Goal: Transaction & Acquisition: Book appointment/travel/reservation

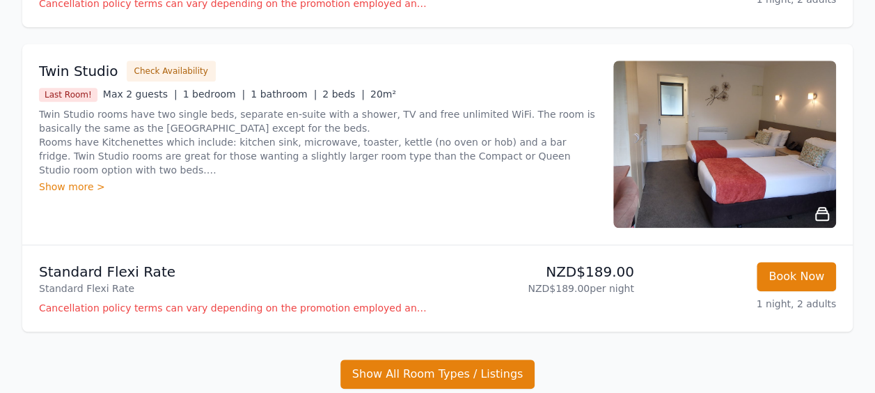
scroll to position [674, 0]
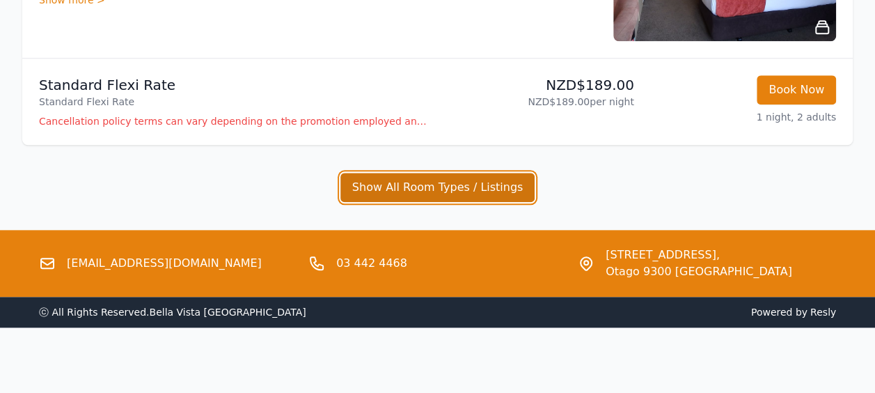
click at [491, 189] on button "Show All Room Types / Listings" at bounding box center [437, 187] width 195 height 29
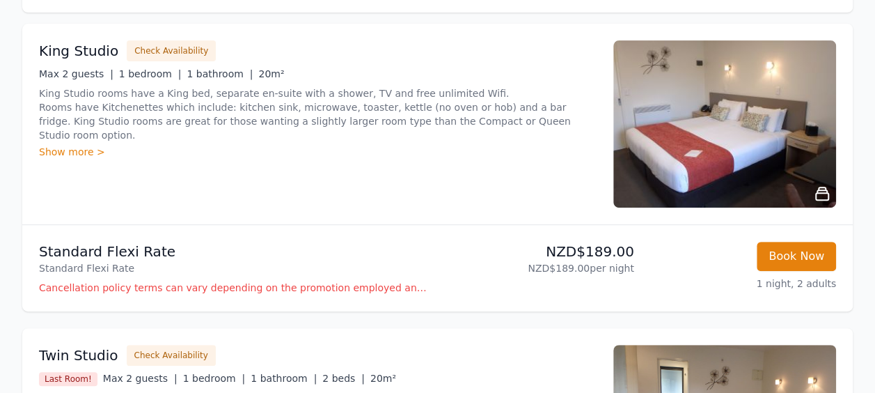
scroll to position [117, 0]
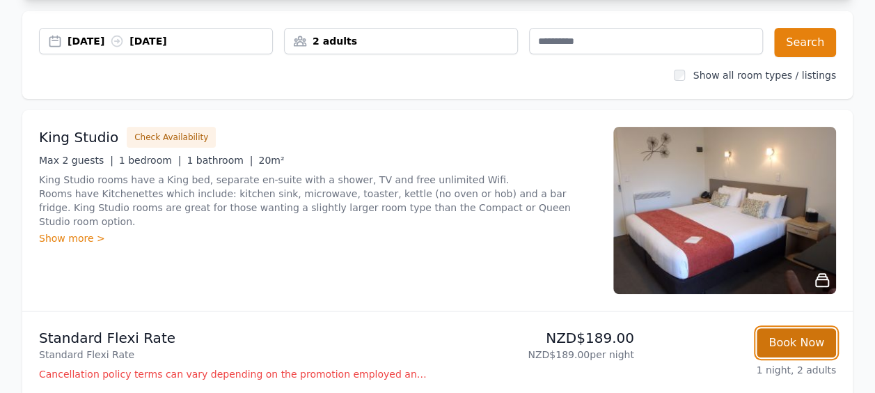
click at [803, 340] on button "Book Now" at bounding box center [795, 342] width 79 height 29
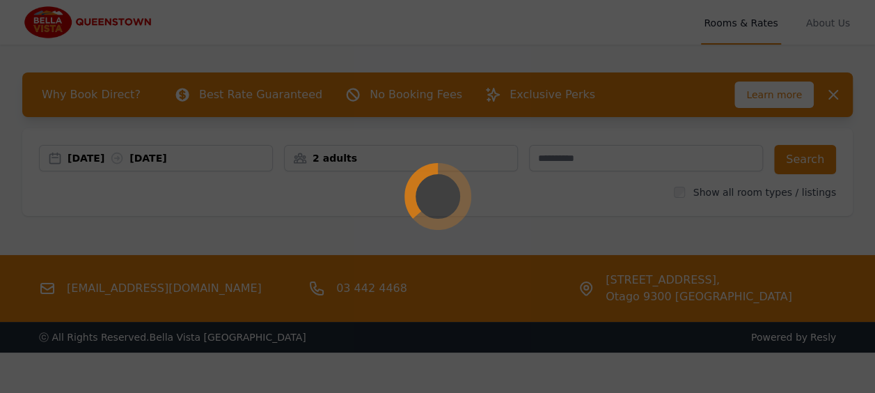
select select "**"
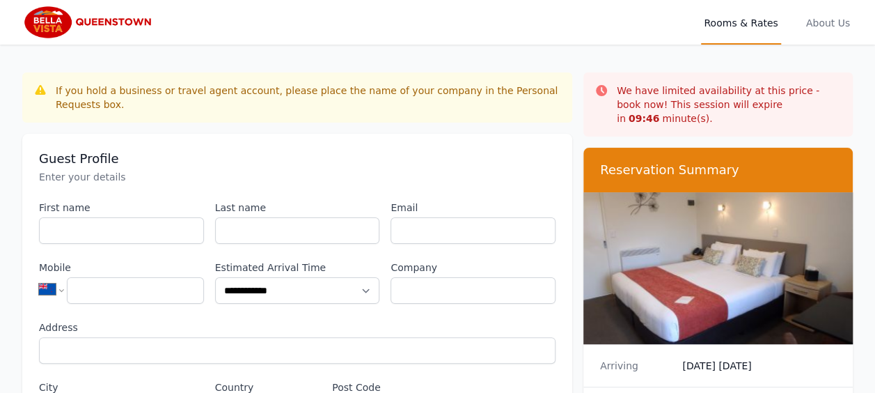
scroll to position [67, 0]
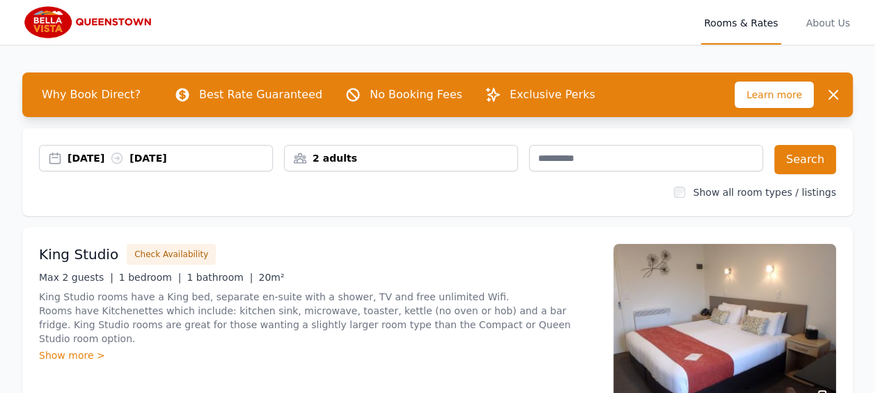
click at [184, 159] on div "[DATE] [DATE]" at bounding box center [170, 158] width 205 height 14
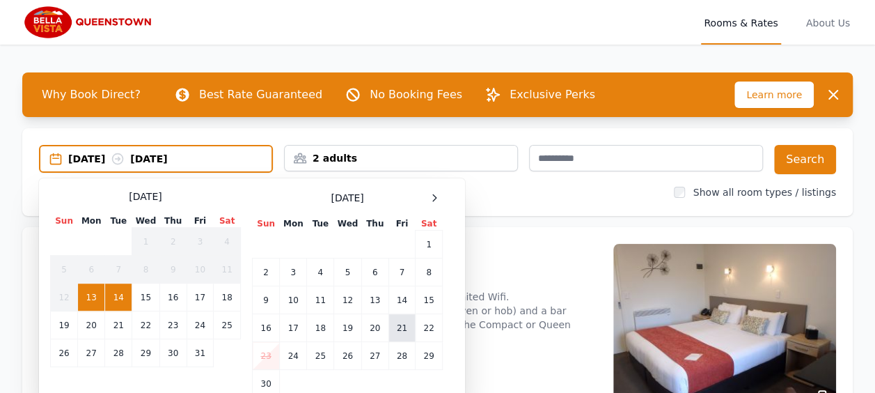
click at [398, 324] on td "21" at bounding box center [401, 328] width 26 height 28
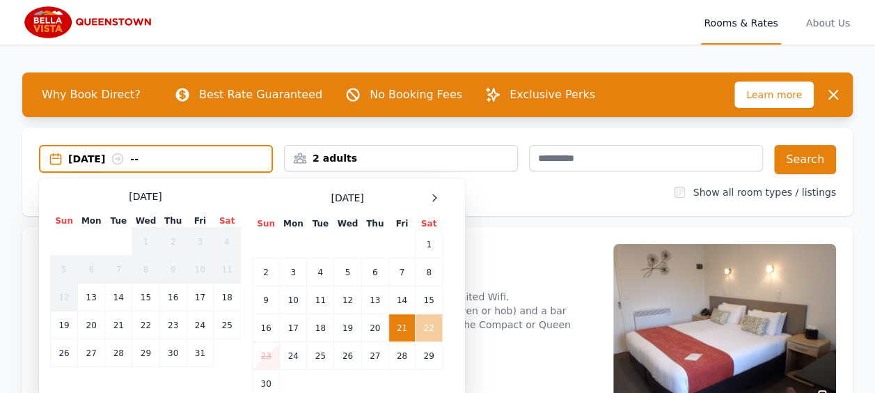
click at [437, 326] on td "22" at bounding box center [428, 328] width 27 height 28
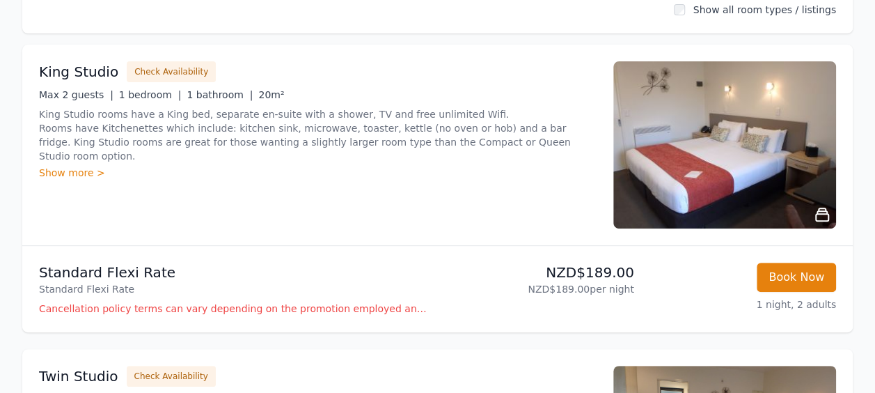
scroll to position [209, 0]
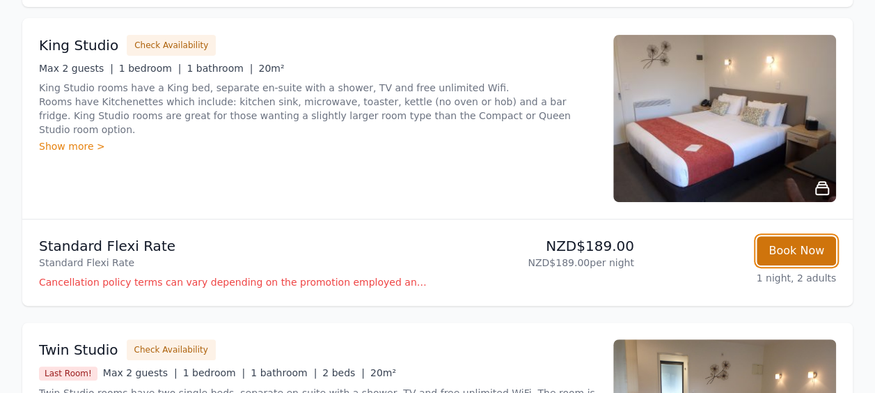
click at [786, 246] on button "Book Now" at bounding box center [795, 250] width 79 height 29
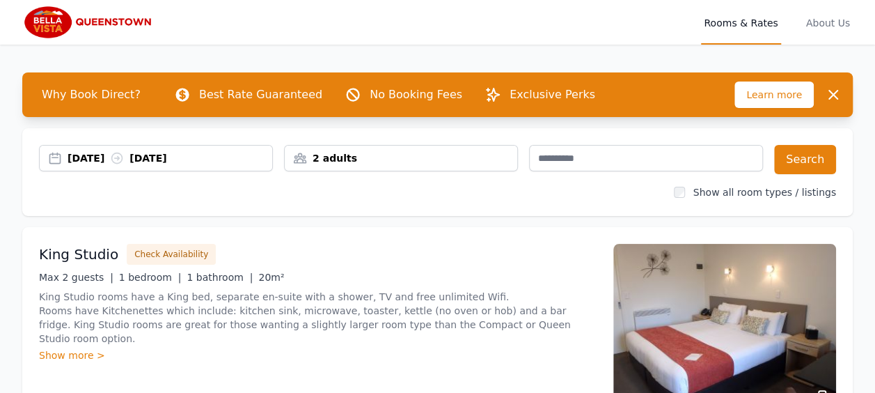
select select "**"
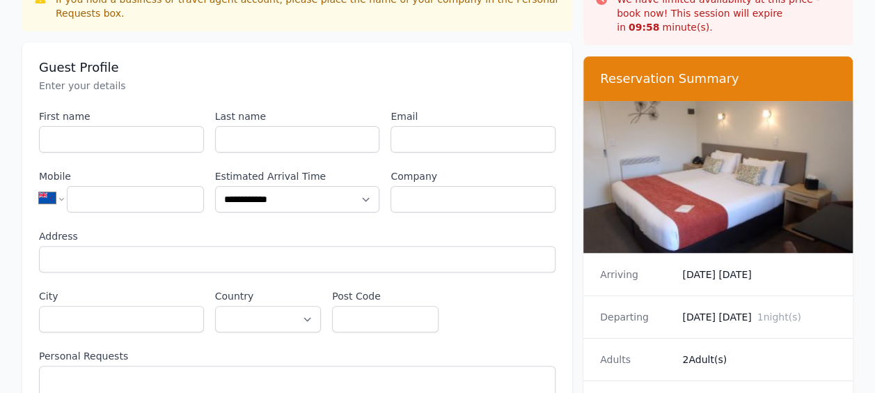
scroll to position [139, 0]
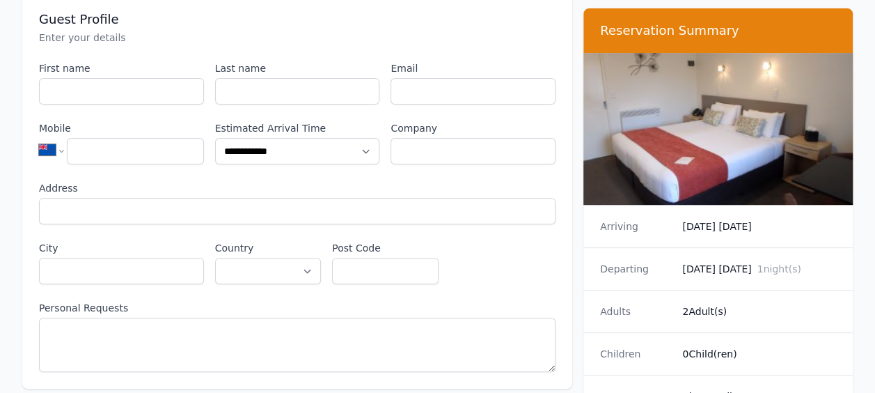
click at [744, 219] on div "Arriving [DATE] [DATE]" at bounding box center [717, 226] width 269 height 42
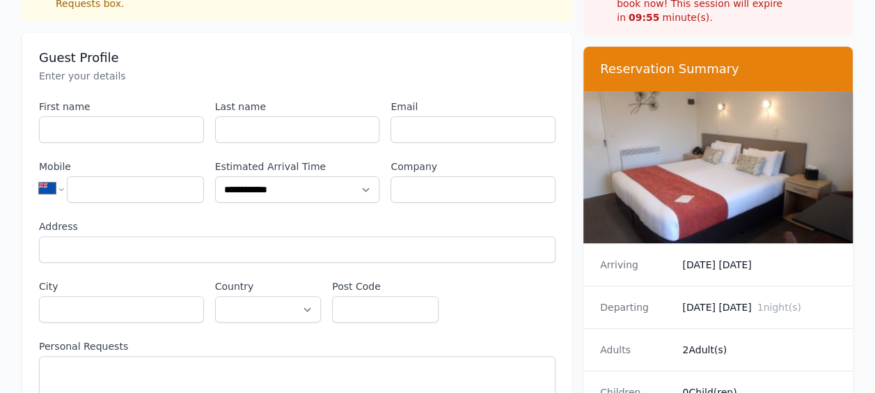
scroll to position [0, 0]
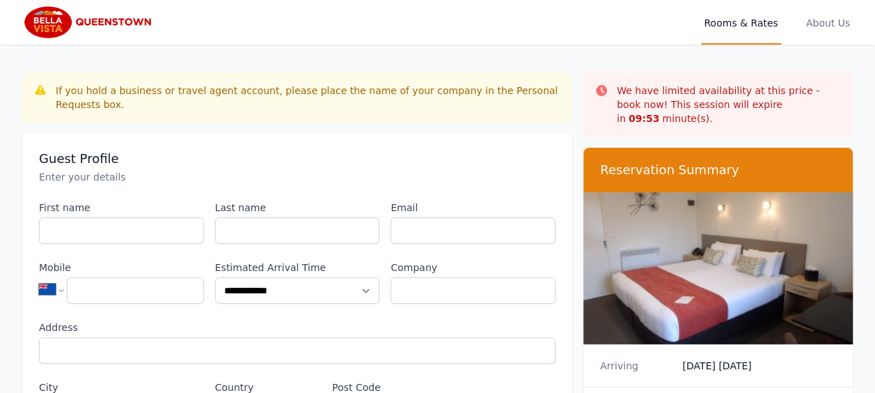
scroll to position [209, 0]
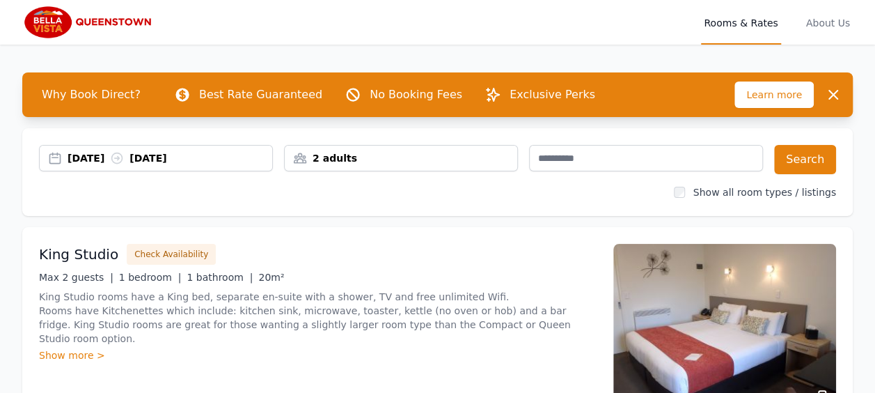
click at [160, 153] on div "[DATE] [DATE]" at bounding box center [170, 158] width 205 height 14
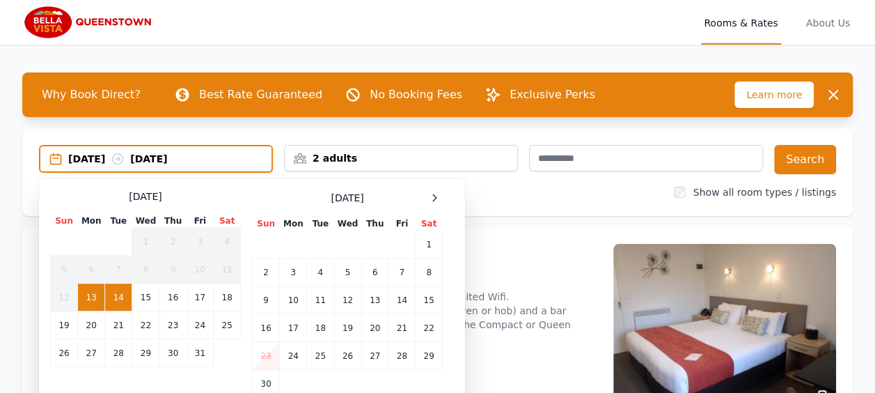
click at [355, 193] on span "[DATE]" at bounding box center [347, 198] width 33 height 14
click at [93, 162] on div "[DATE] [DATE]" at bounding box center [169, 159] width 203 height 14
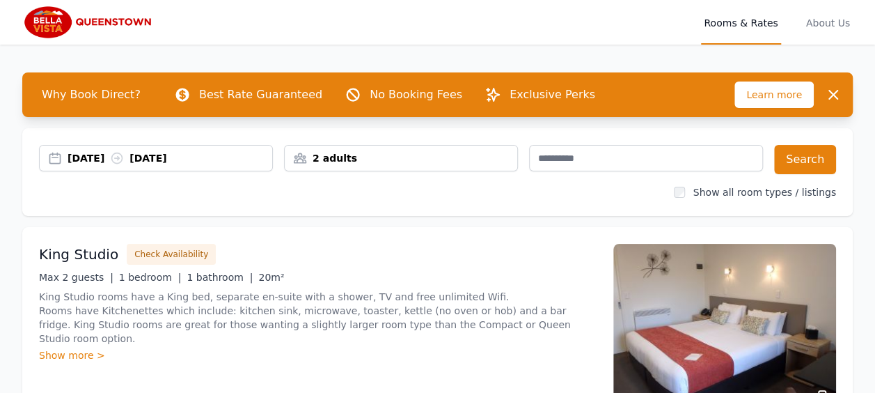
click at [93, 155] on div "[DATE] [DATE]" at bounding box center [170, 158] width 205 height 14
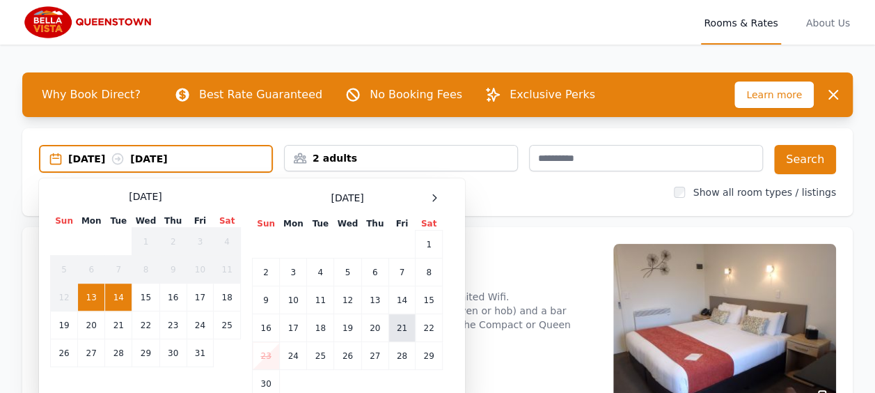
click at [399, 324] on td "21" at bounding box center [401, 328] width 26 height 28
click at [163, 154] on div "[DATE] --" at bounding box center [169, 159] width 203 height 14
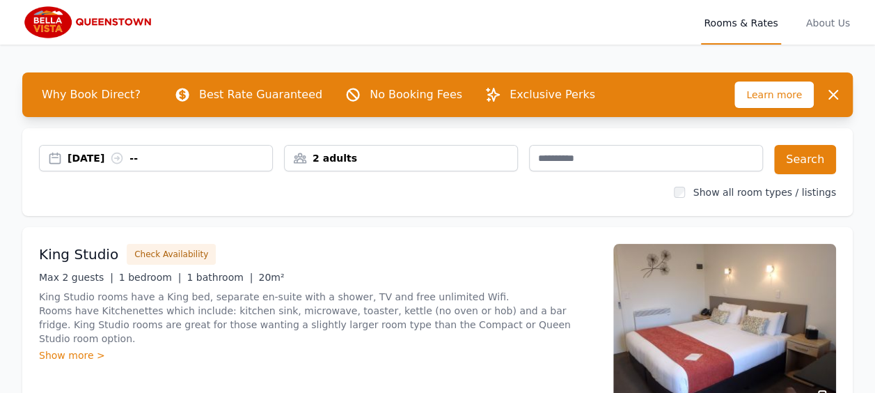
click at [124, 154] on icon at bounding box center [117, 158] width 14 height 14
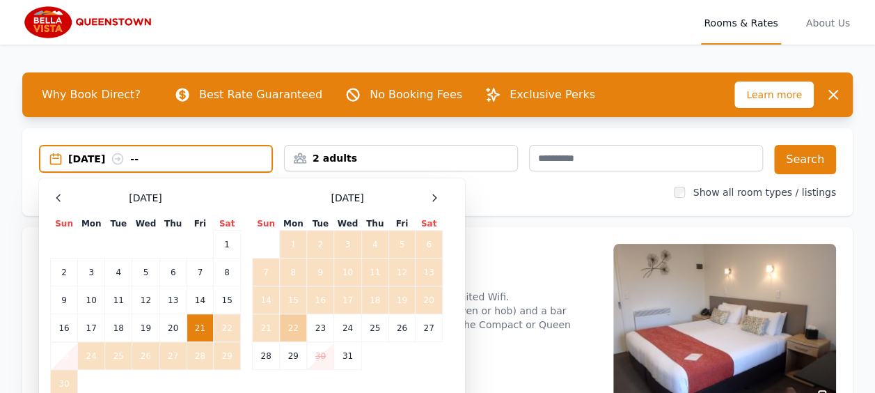
click at [294, 326] on td "22" at bounding box center [293, 328] width 27 height 28
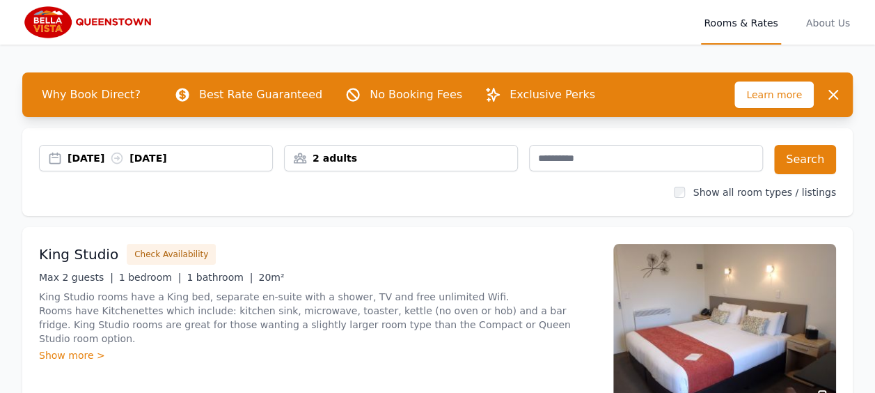
click at [124, 154] on icon at bounding box center [117, 158] width 14 height 14
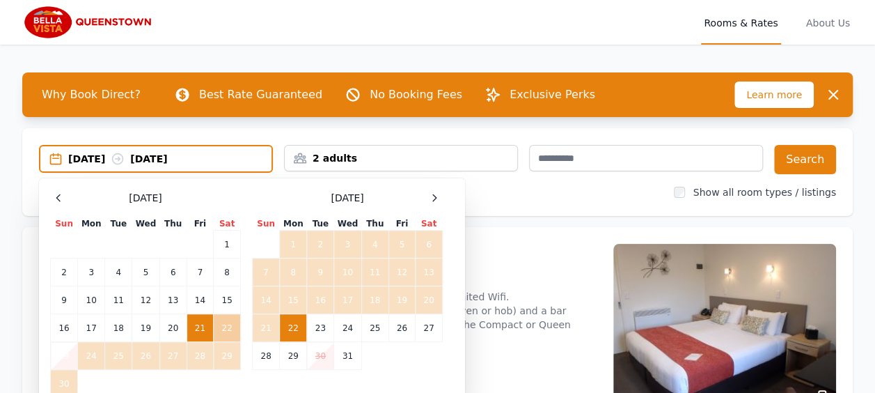
click at [231, 326] on td "22" at bounding box center [227, 328] width 27 height 28
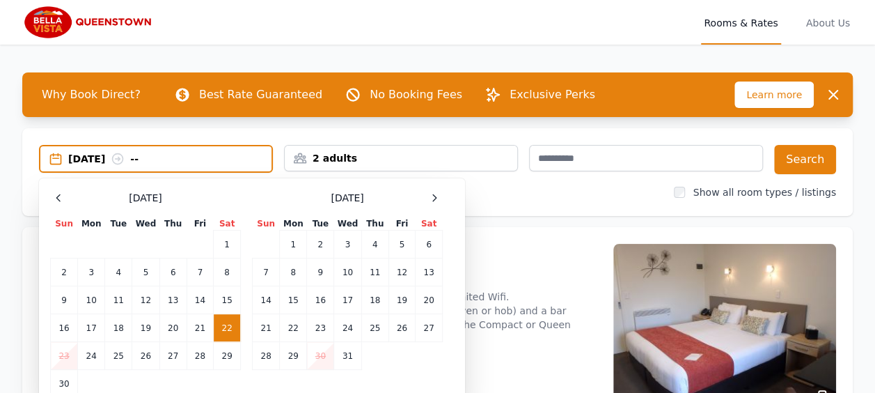
click at [220, 322] on td "22" at bounding box center [227, 328] width 27 height 28
click at [51, 152] on div "[DATE] --" at bounding box center [155, 159] width 231 height 14
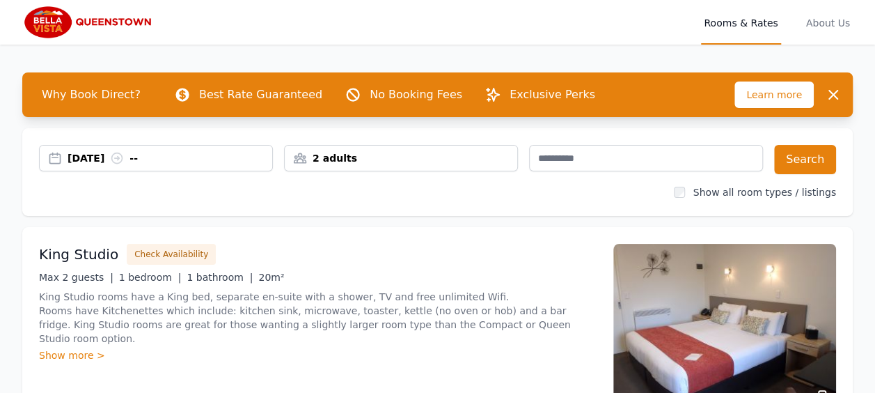
click at [58, 153] on div "[DATE] --" at bounding box center [156, 158] width 232 height 14
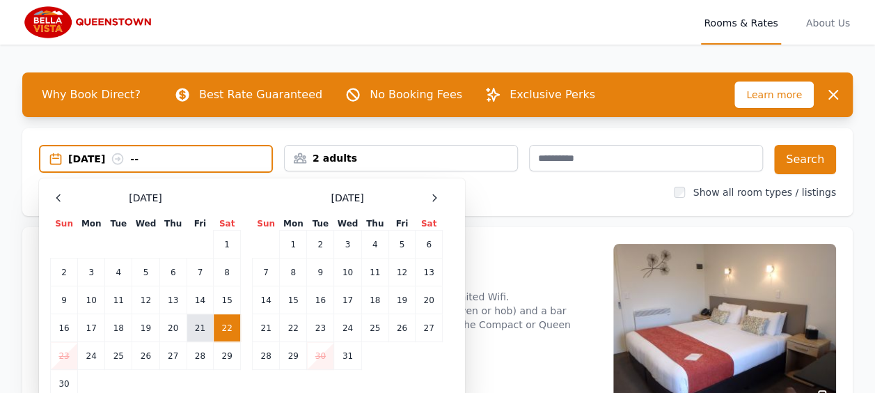
click at [205, 325] on td "21" at bounding box center [200, 328] width 26 height 28
click at [165, 159] on div "[DATE] --" at bounding box center [169, 159] width 203 height 14
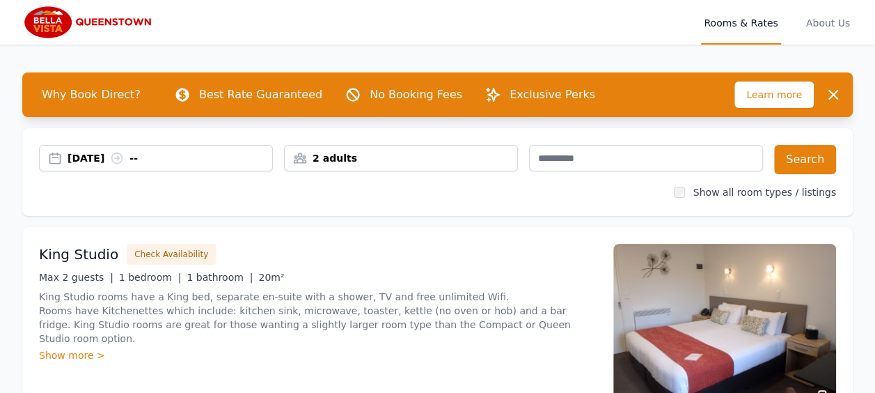
click at [164, 157] on div "[DATE] --" at bounding box center [170, 158] width 205 height 14
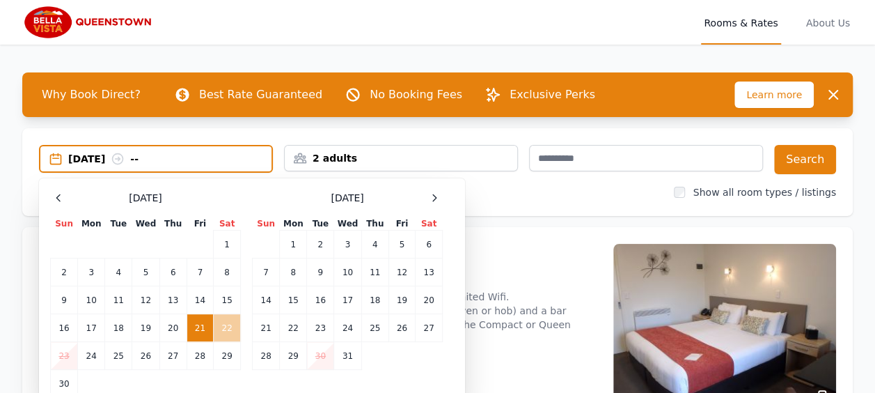
click at [231, 322] on td "22" at bounding box center [227, 328] width 27 height 28
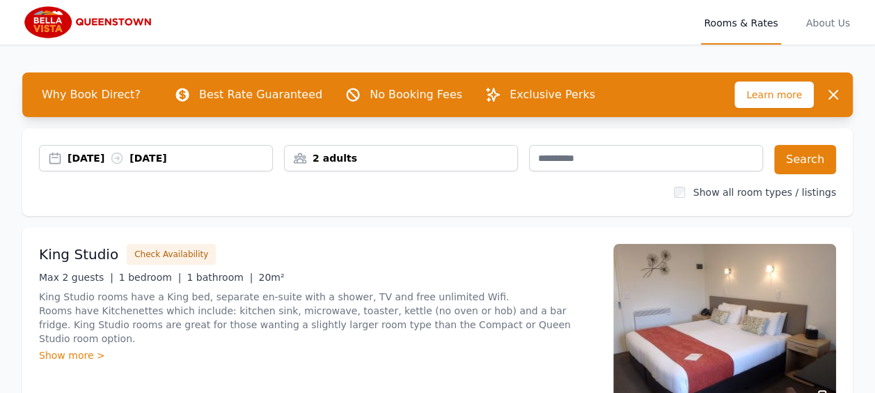
click at [397, 190] on div "Show all room types / listings" at bounding box center [437, 192] width 797 height 14
click at [798, 151] on button "Search" at bounding box center [805, 159] width 62 height 29
